Goal: Information Seeking & Learning: Learn about a topic

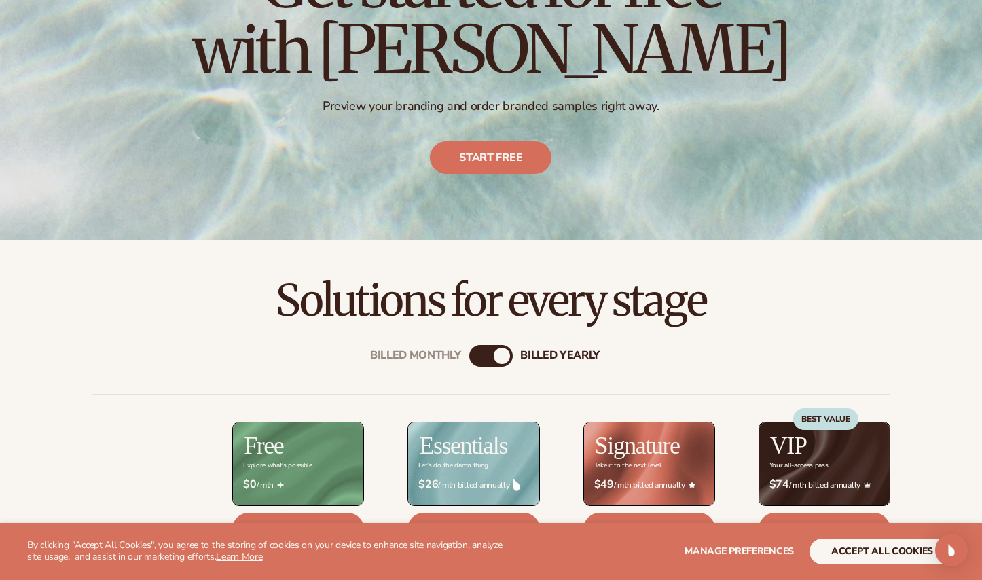
scroll to position [234, 0]
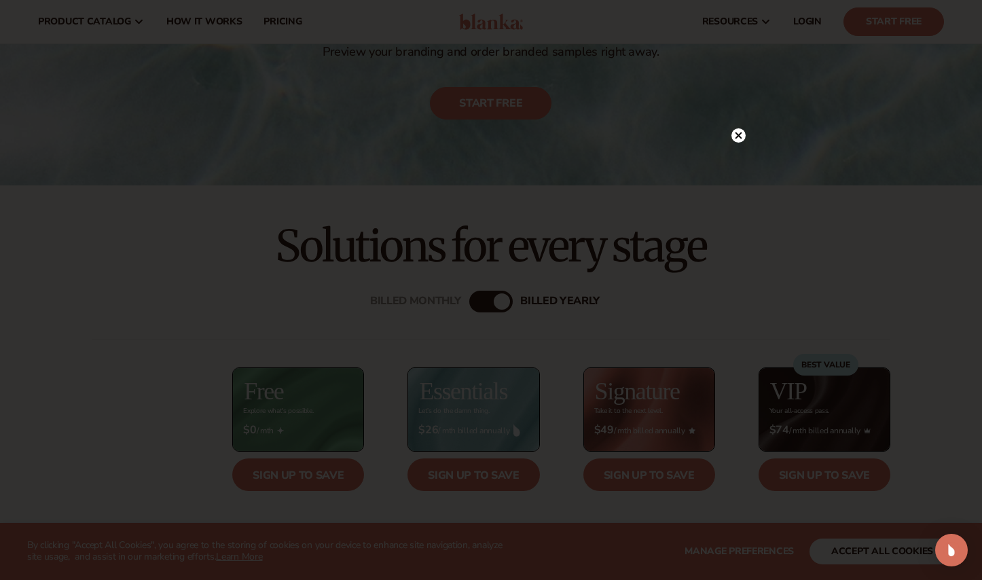
click at [736, 135] on circle at bounding box center [738, 135] width 14 height 14
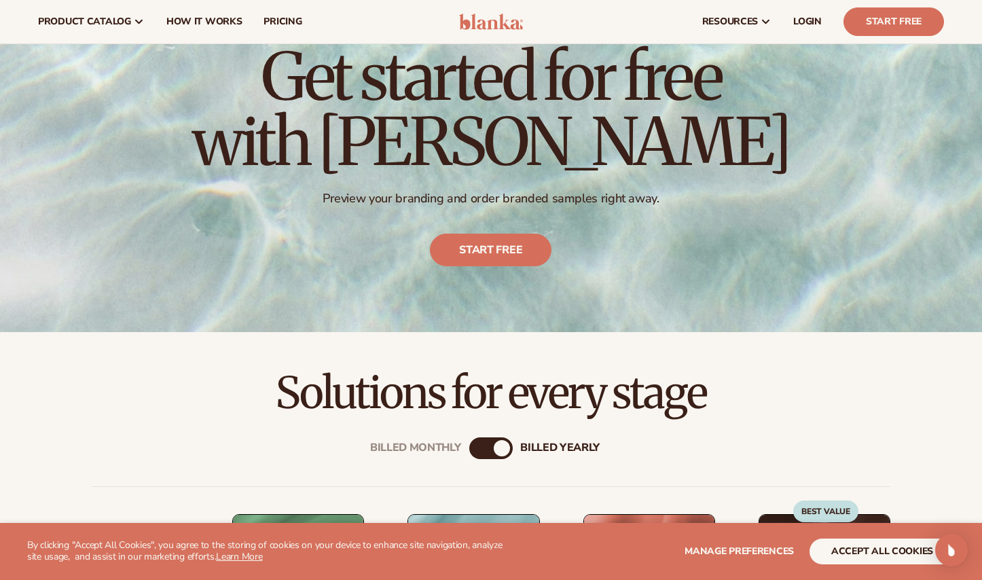
scroll to position [0, 0]
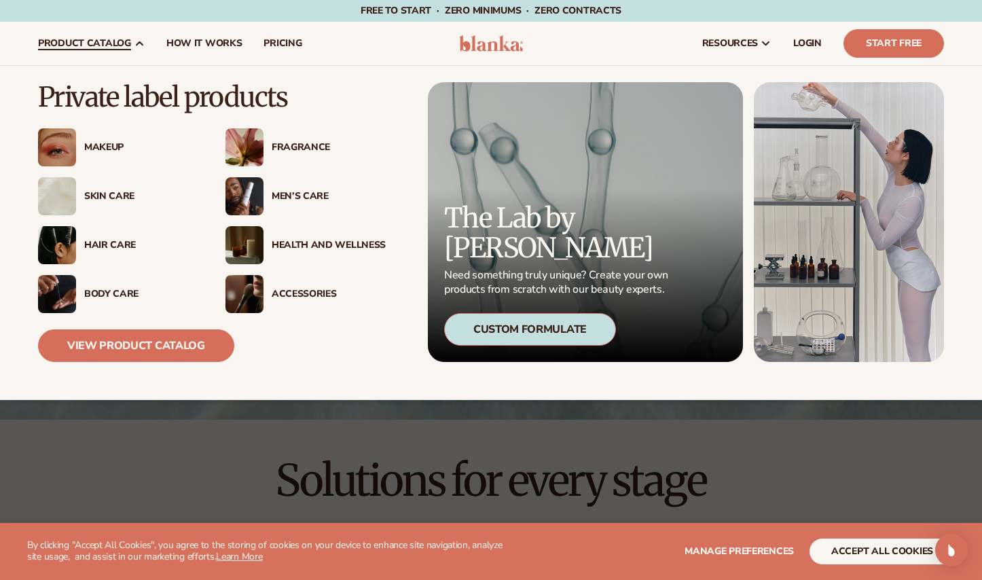
click at [291, 293] on div "Accessories" at bounding box center [329, 295] width 114 height 12
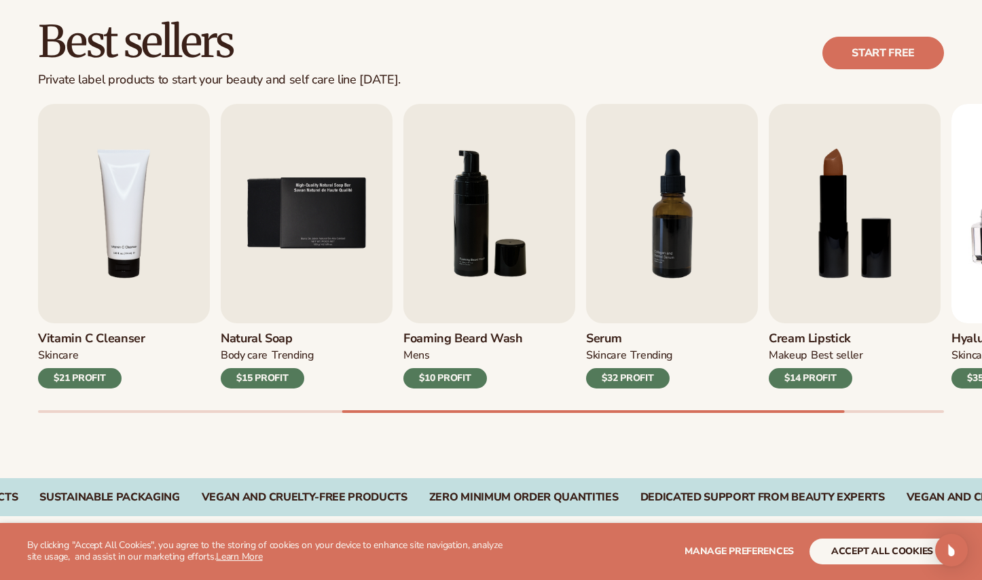
scroll to position [414, 0]
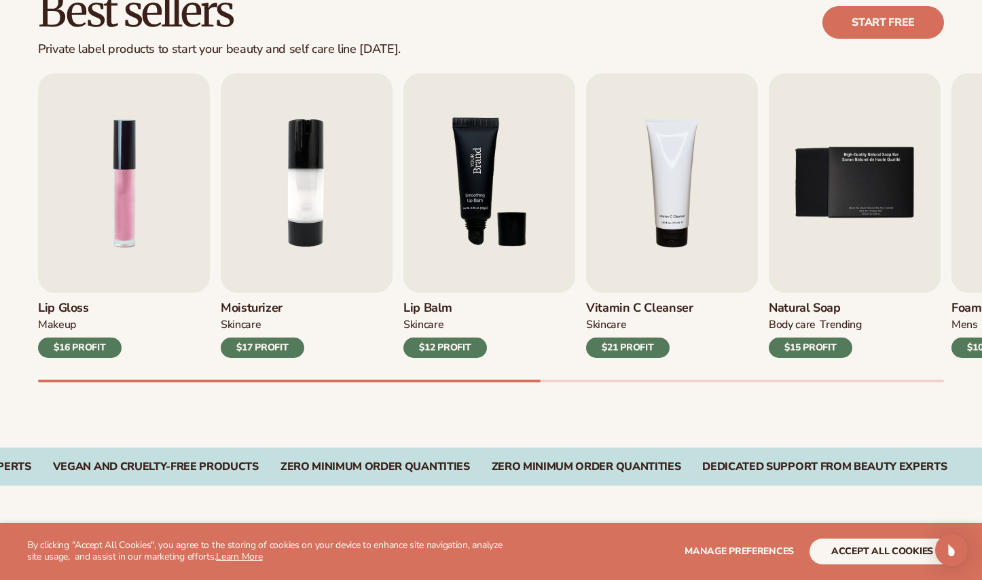
click at [484, 179] on img "3 / 9" at bounding box center [489, 182] width 172 height 219
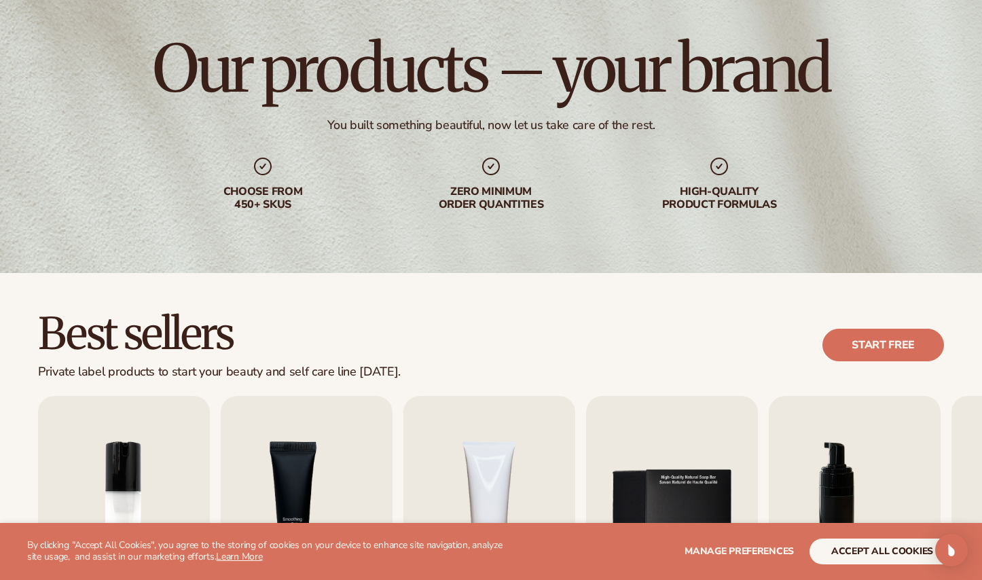
scroll to position [0, 0]
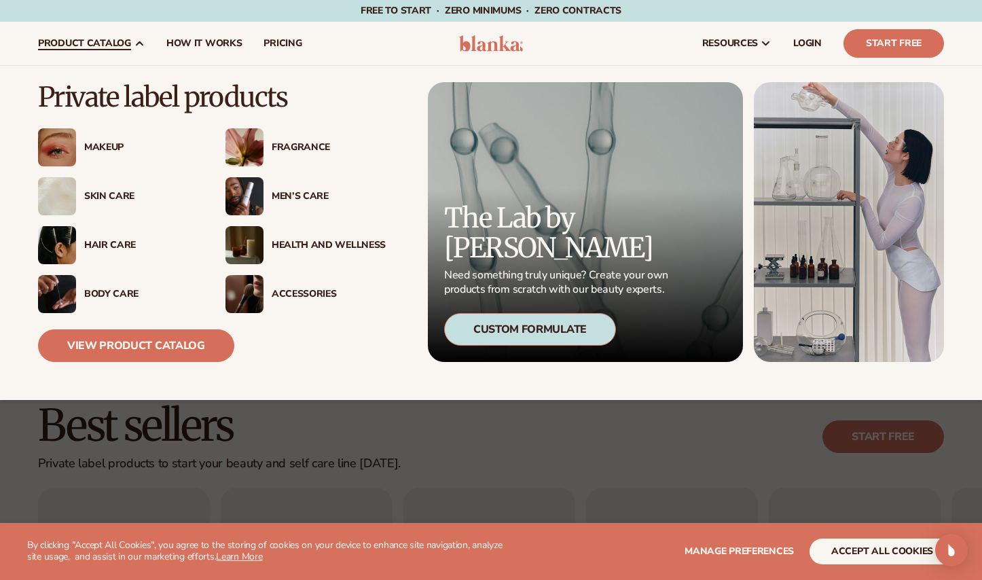
click at [310, 240] on div "Health And Wellness" at bounding box center [329, 246] width 114 height 12
click at [143, 347] on link "View Product Catalog" at bounding box center [136, 345] width 196 height 33
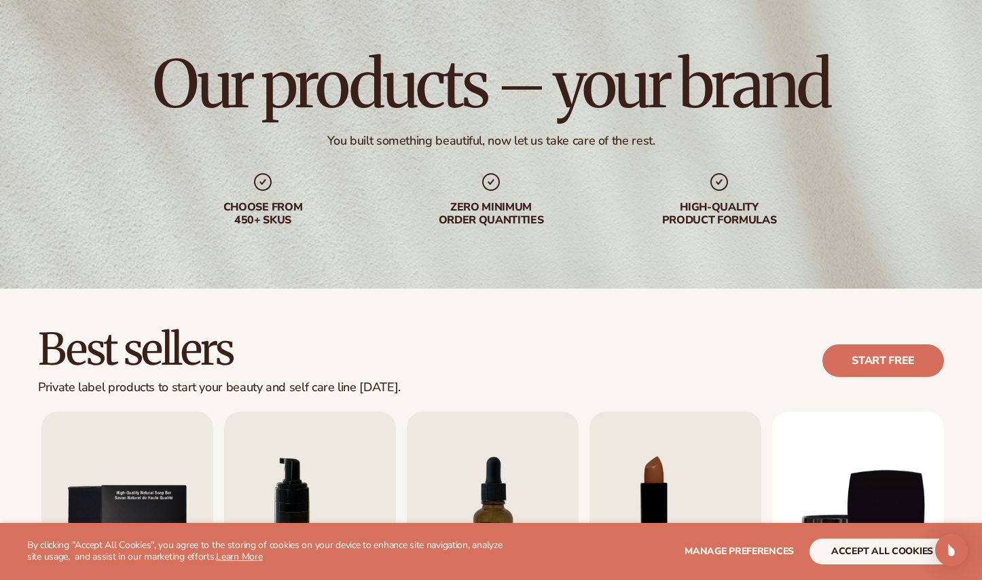
scroll to position [81, 0]
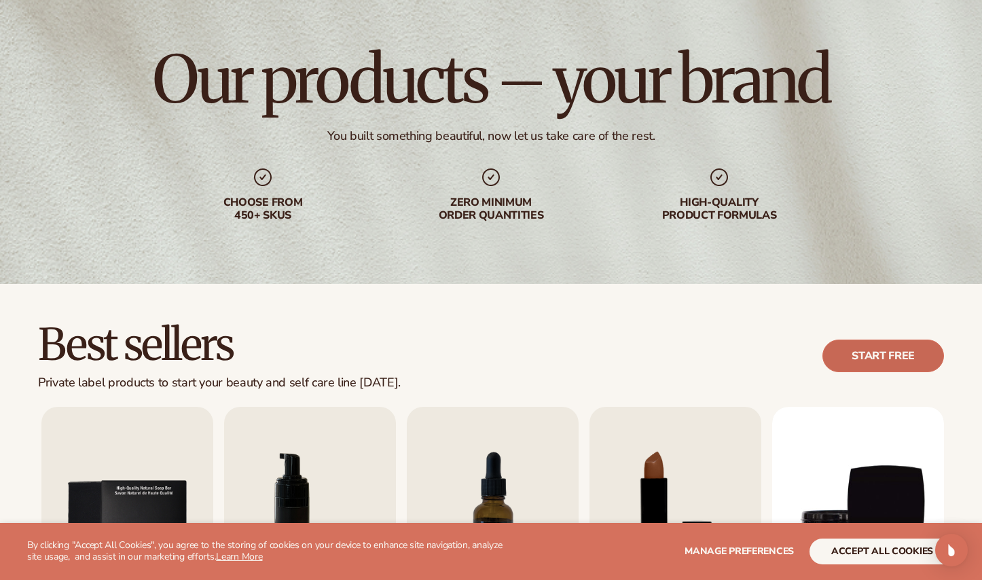
click at [889, 352] on link "Start free" at bounding box center [883, 355] width 122 height 33
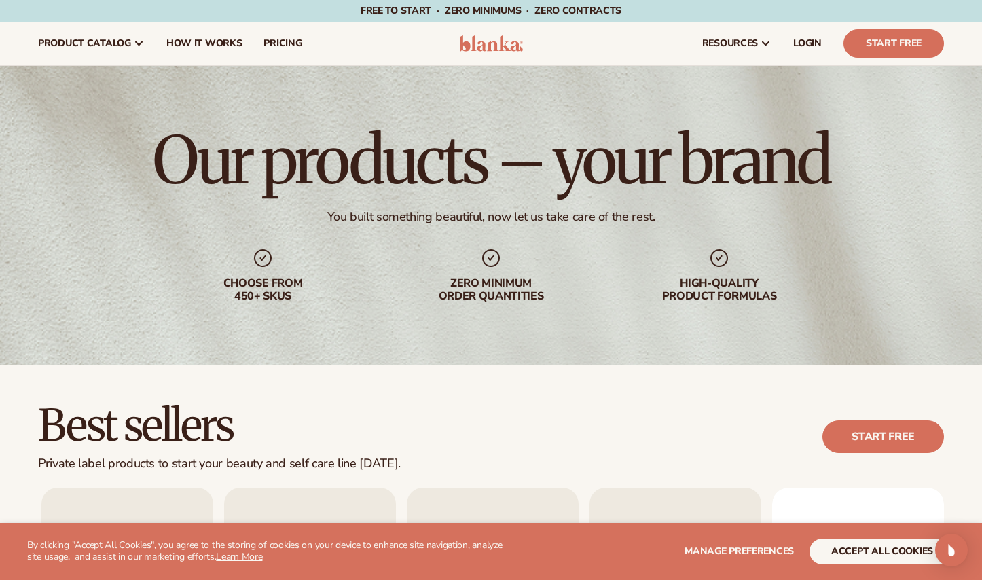
click at [479, 48] on img at bounding box center [491, 43] width 64 height 16
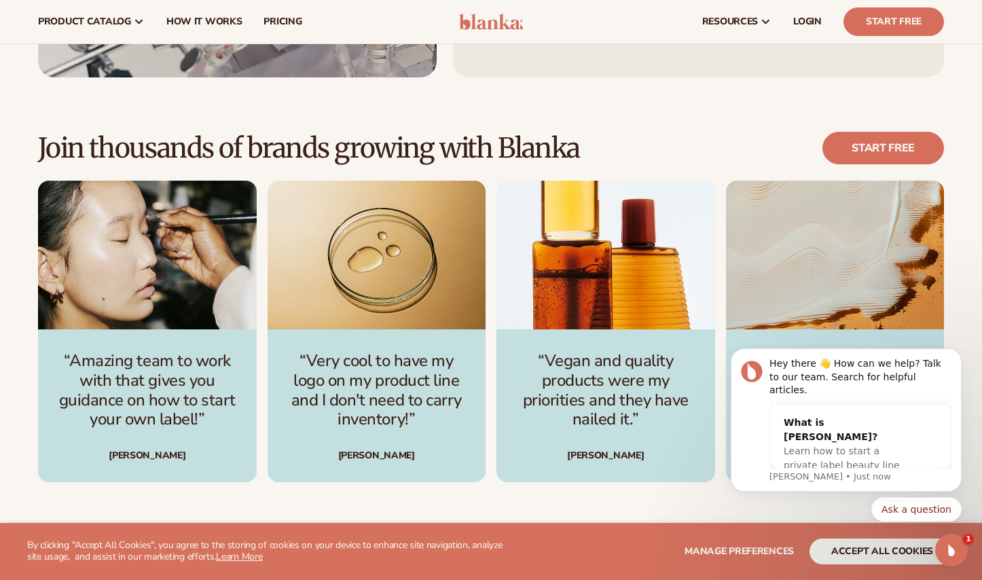
scroll to position [3544, 0]
